Goal: Complete application form: Complete application form

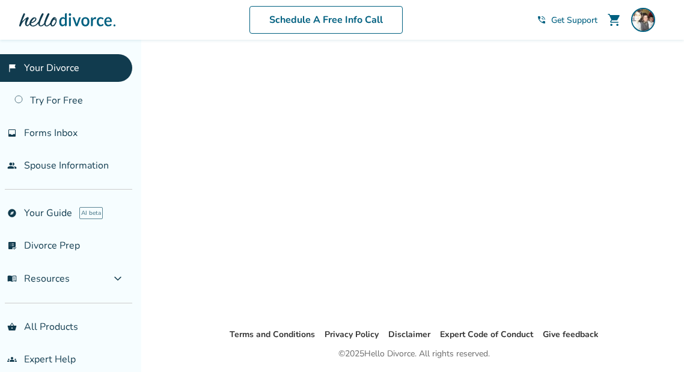
scroll to position [40, 0]
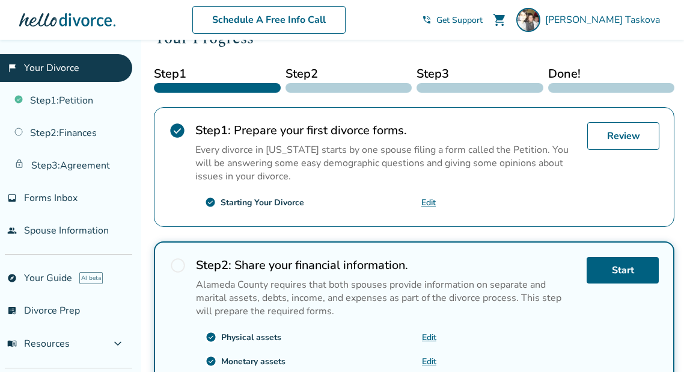
scroll to position [296, 0]
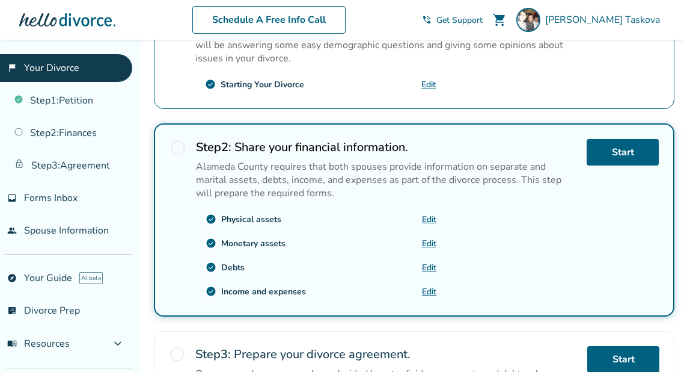
click at [240, 154] on div "Step 2 : Share your financial information. Alameda County requires that both sp…" at bounding box center [386, 169] width 381 height 61
click at [245, 146] on h2 "Step 2 : Share your financial information." at bounding box center [386, 147] width 381 height 16
click at [177, 141] on span "radio_button_unchecked" at bounding box center [178, 147] width 17 height 17
click at [639, 157] on link "Start" at bounding box center [623, 152] width 72 height 26
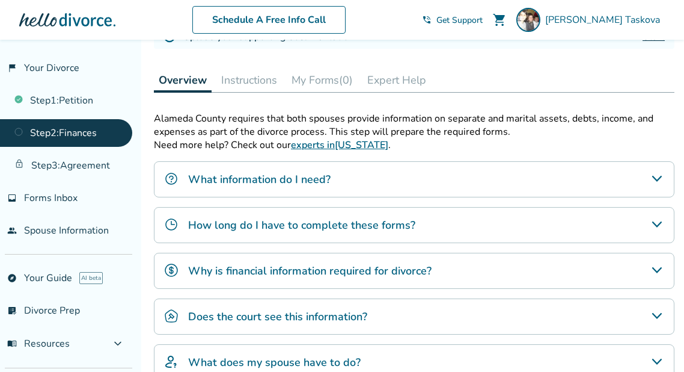
scroll to position [316, 0]
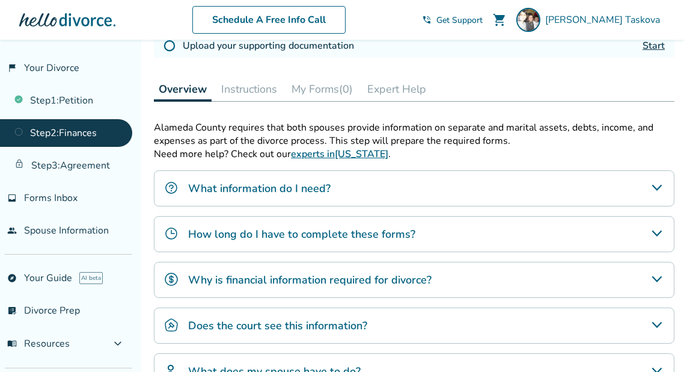
click at [645, 194] on div "What information do I need?" at bounding box center [414, 188] width 521 height 36
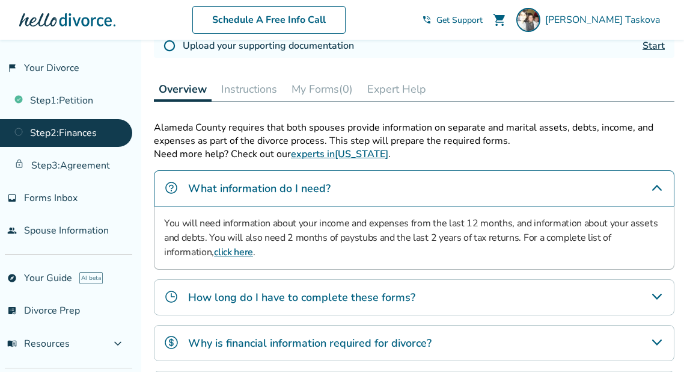
click at [571, 293] on div "How long do I have to complete these forms?" at bounding box center [414, 297] width 521 height 36
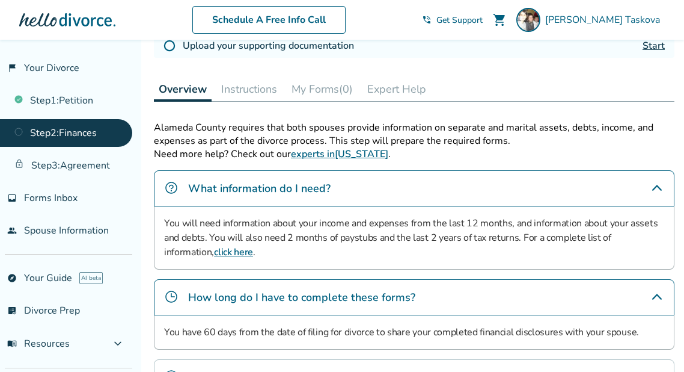
click at [570, 295] on div "How long do I have to complete these forms?" at bounding box center [414, 297] width 521 height 36
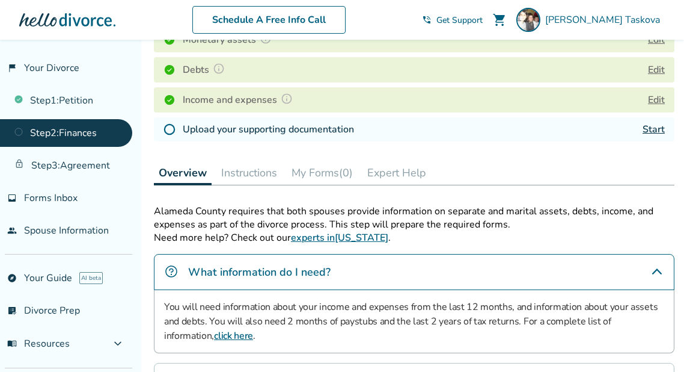
scroll to position [226, 0]
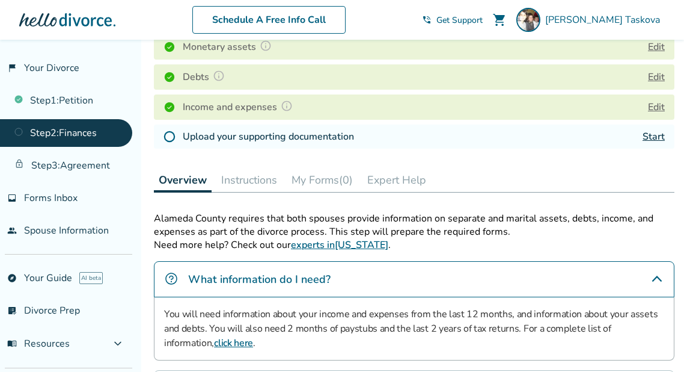
click at [650, 132] on link "Start" at bounding box center [654, 136] width 22 height 13
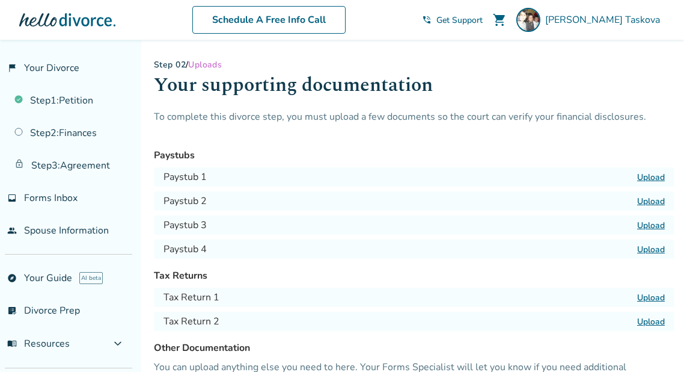
click at [648, 177] on label "Upload" at bounding box center [651, 176] width 28 height 11
click at [0, 0] on input "Upload" at bounding box center [0, 0] width 0 height 0
click at [647, 194] on div "Paystub 2 Upload" at bounding box center [414, 200] width 521 height 19
click at [648, 200] on label "Upload" at bounding box center [651, 200] width 28 height 11
click at [0, 0] on input "Upload" at bounding box center [0, 0] width 0 height 0
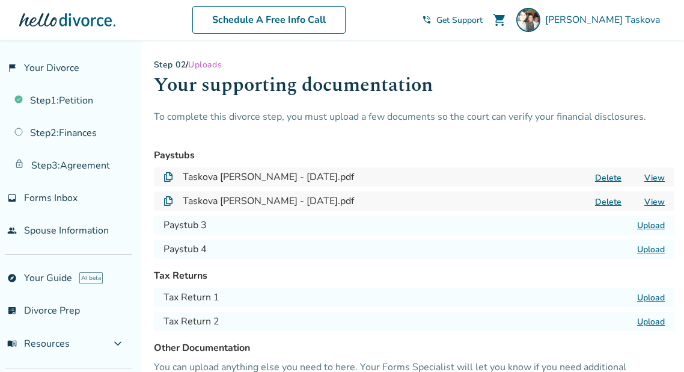
click at [648, 226] on label "Upload" at bounding box center [651, 225] width 28 height 11
click at [0, 0] on input "Upload" at bounding box center [0, 0] width 0 height 0
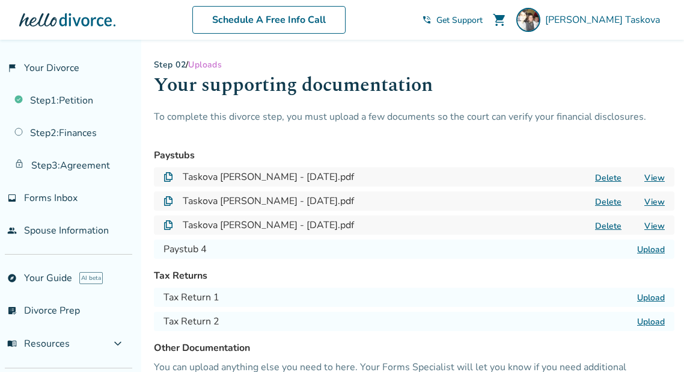
click at [610, 229] on button "Delete" at bounding box center [609, 226] width 34 height 13
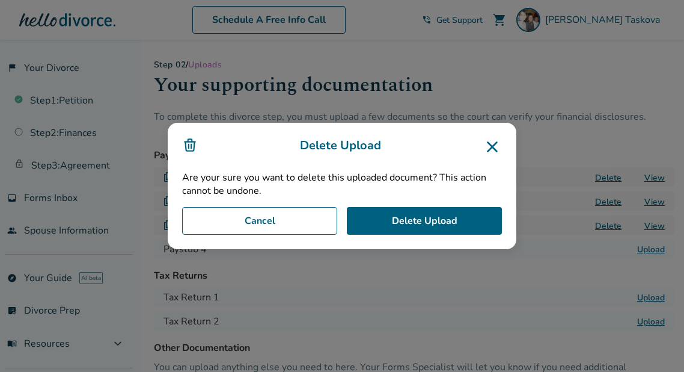
click at [502, 219] on div "Delete Upload Are your sure you want to delete this uploaded document? This act…" at bounding box center [342, 186] width 349 height 126
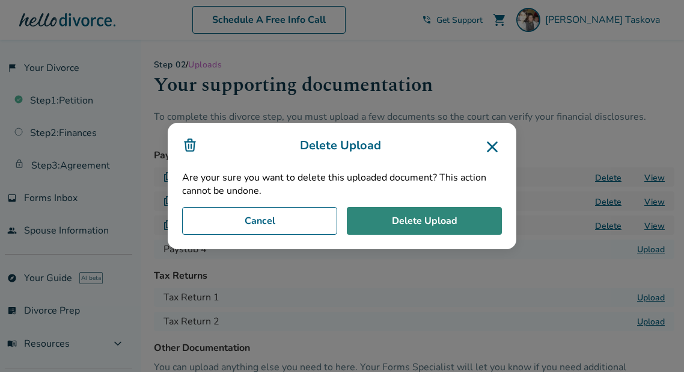
click at [492, 220] on button "Delete Upload" at bounding box center [424, 221] width 155 height 28
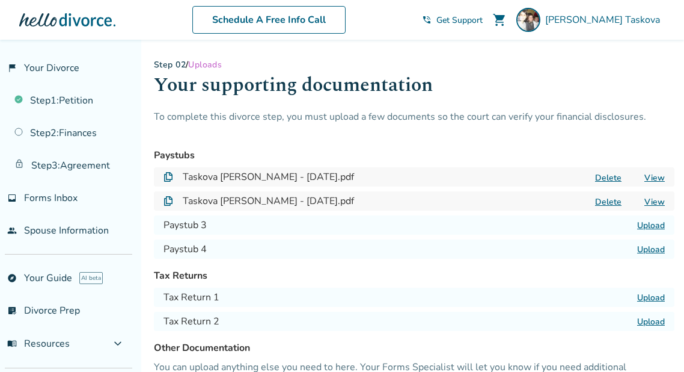
click at [649, 218] on div "Paystub 3 Upload" at bounding box center [414, 224] width 521 height 19
click at [650, 226] on label "Upload" at bounding box center [651, 225] width 28 height 11
click at [0, 0] on input "Upload" at bounding box center [0, 0] width 0 height 0
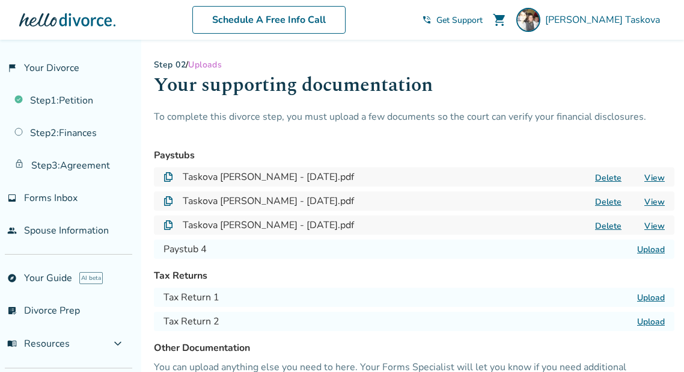
click at [653, 250] on label "Upload" at bounding box center [651, 249] width 28 height 11
click at [0, 0] on input "Upload" at bounding box center [0, 0] width 0 height 0
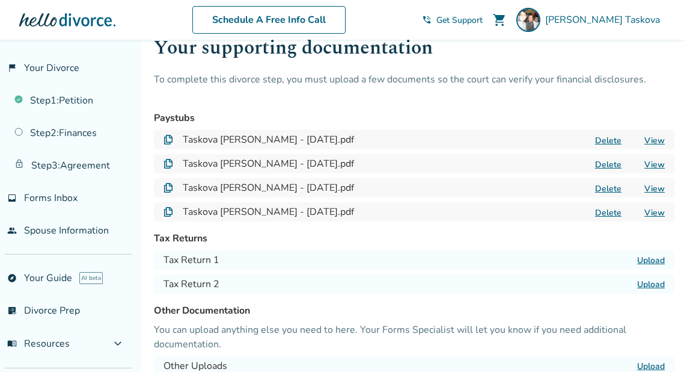
scroll to position [54, 0]
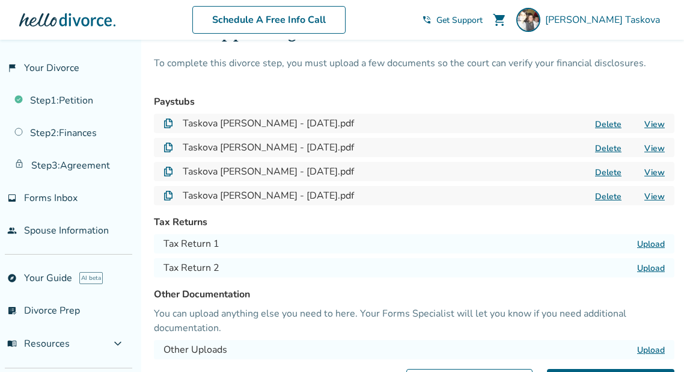
click at [653, 238] on label "Upload" at bounding box center [651, 243] width 28 height 11
click at [0, 0] on input "Upload" at bounding box center [0, 0] width 0 height 0
click at [656, 239] on label "Upload" at bounding box center [651, 243] width 28 height 11
click at [0, 0] on input "Upload" at bounding box center [0, 0] width 0 height 0
click at [665, 269] on div "Tax Return 2 Upload" at bounding box center [414, 267] width 521 height 19
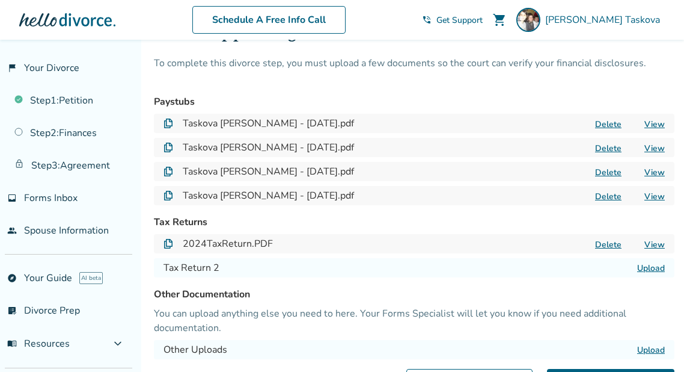
click at [659, 268] on label "Upload" at bounding box center [651, 267] width 28 height 11
click at [0, 0] on input "Upload" at bounding box center [0, 0] width 0 height 0
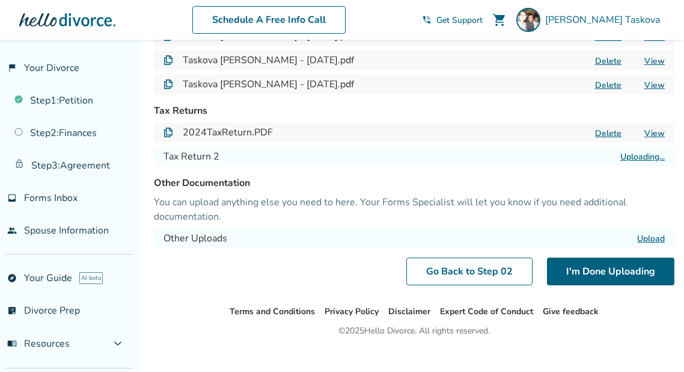
scroll to position [174, 0]
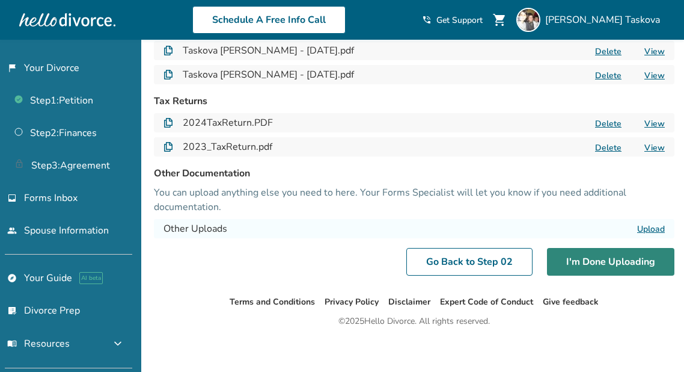
click at [577, 266] on button "I'm Done Uploading" at bounding box center [610, 262] width 127 height 28
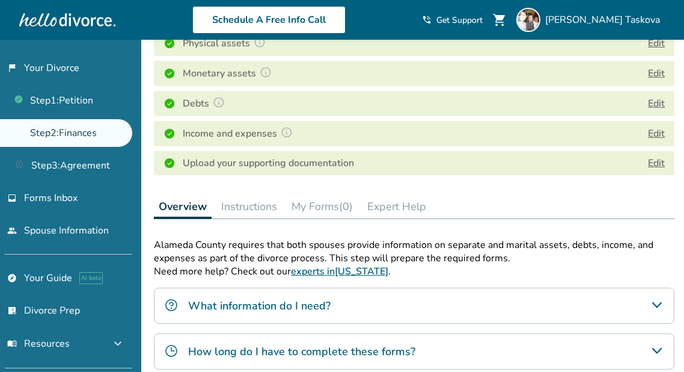
scroll to position [210, 0]
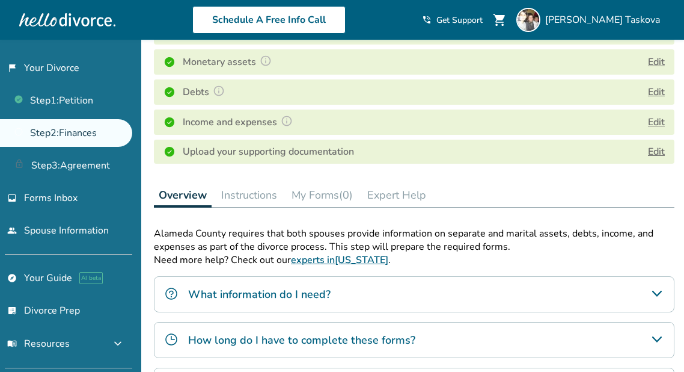
click at [277, 192] on button "Instructions" at bounding box center [250, 195] width 66 height 24
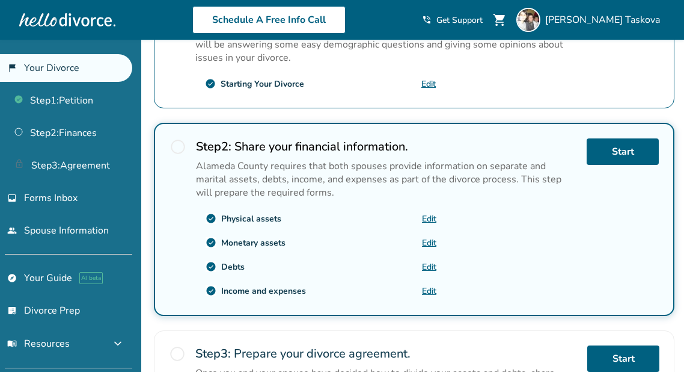
scroll to position [355, 0]
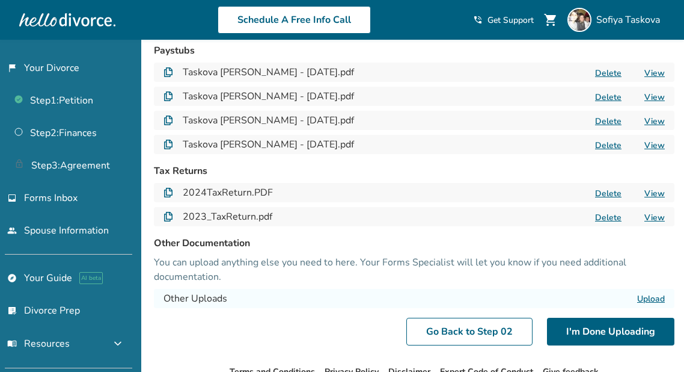
scroll to position [108, 0]
